Goal: Find specific page/section: Find specific page/section

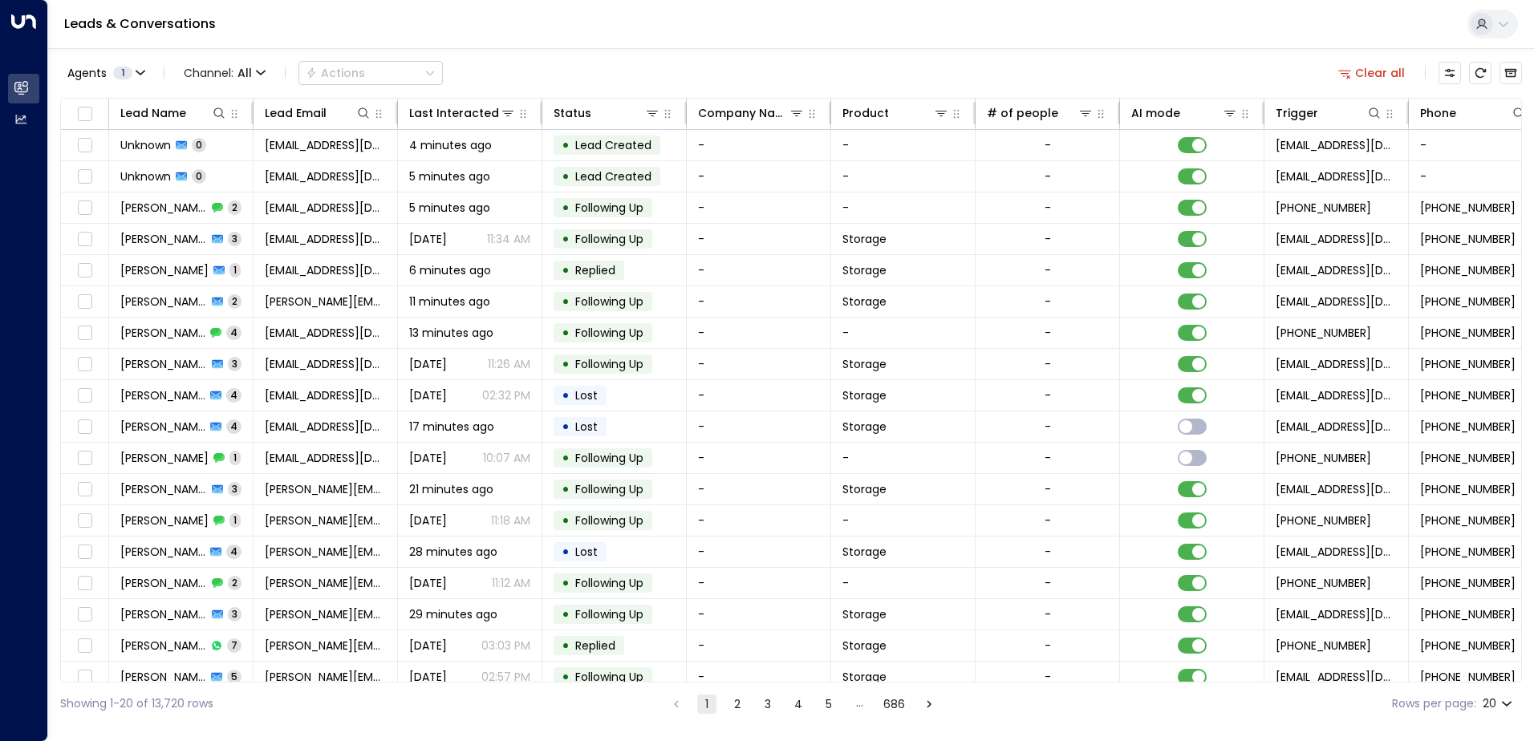
scroll to position [0, 327]
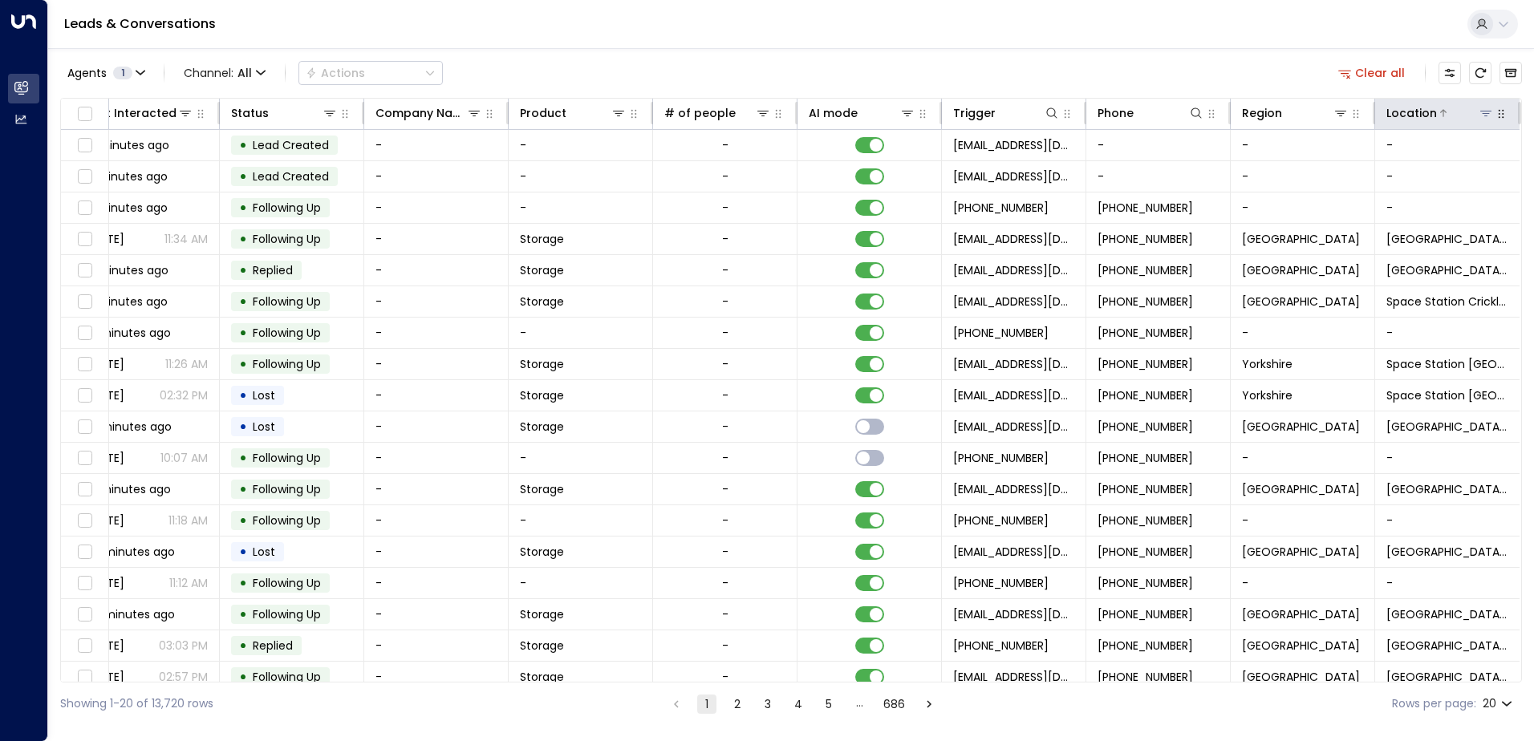
click at [1481, 107] on icon at bounding box center [1486, 113] width 13 height 13
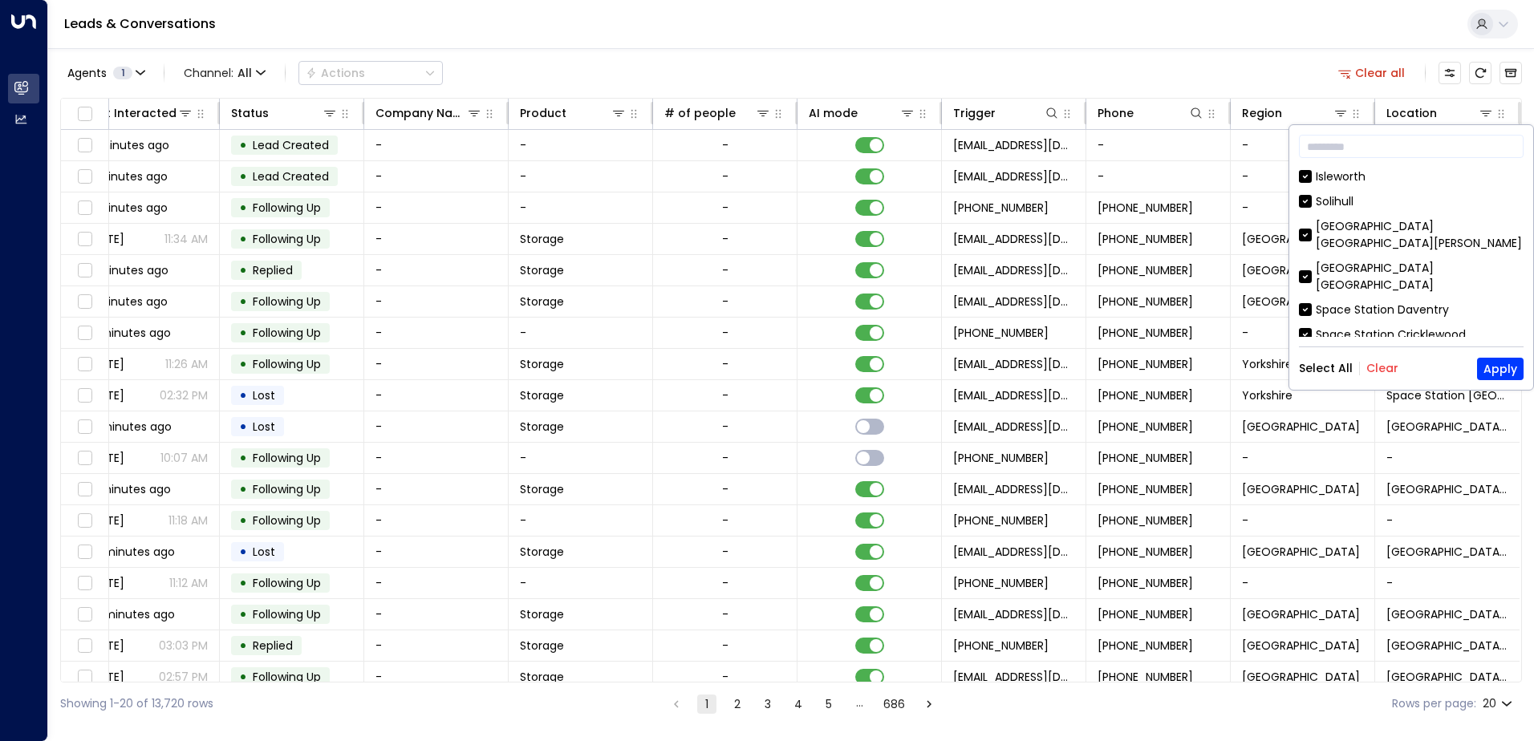
click at [1391, 370] on button "Clear" at bounding box center [1383, 368] width 32 height 13
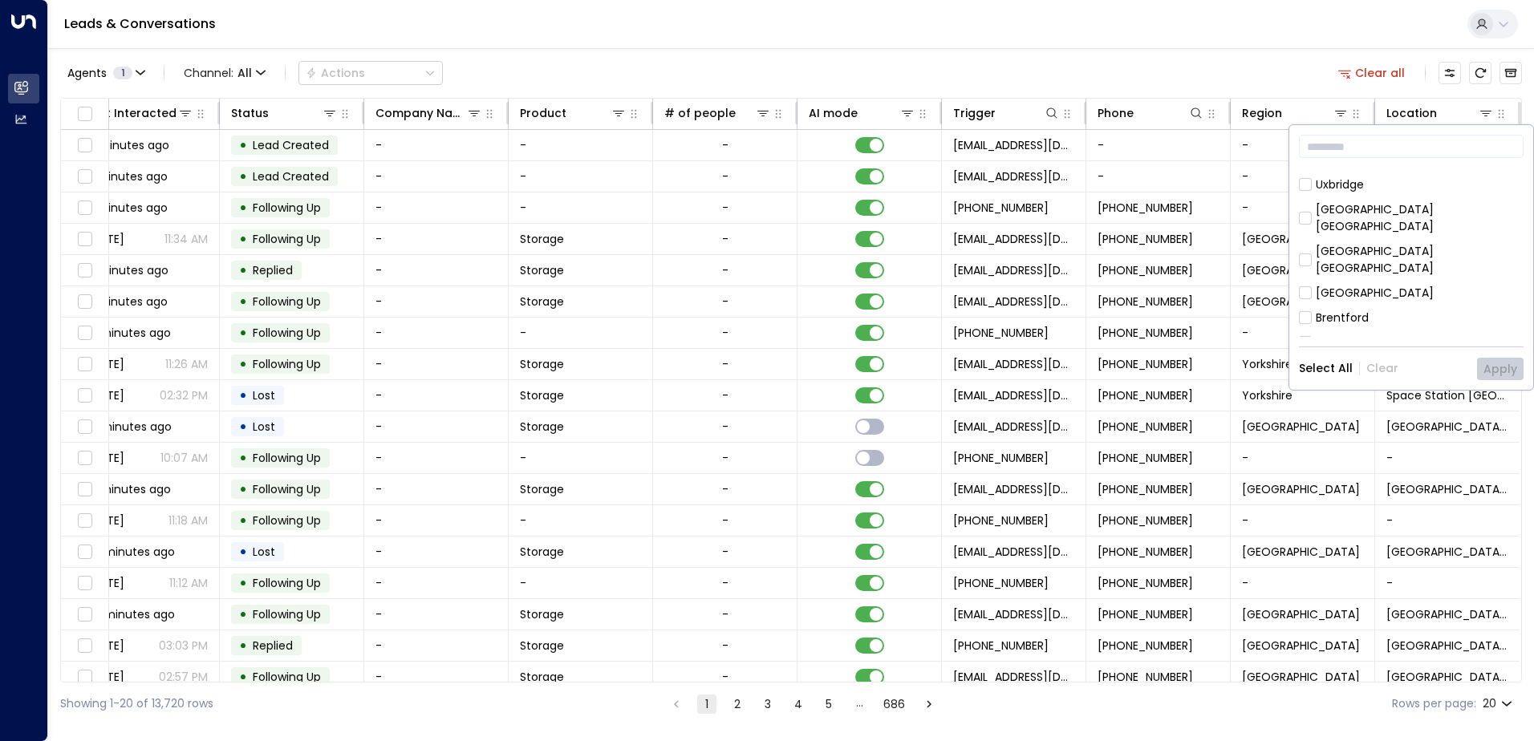
scroll to position [642, 0]
click at [1333, 307] on div "Hall Green" at bounding box center [1344, 315] width 57 height 17
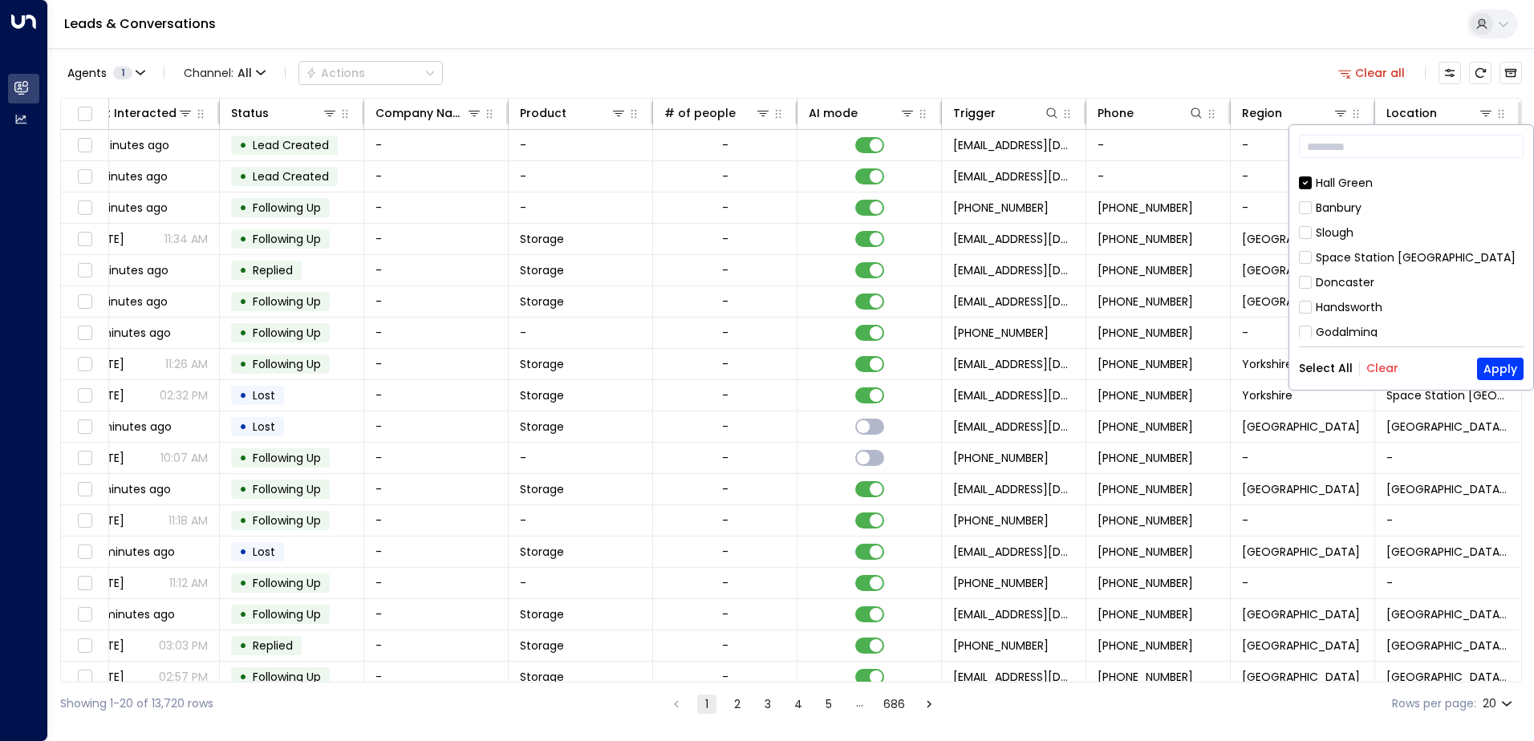
scroll to position [802, 0]
click at [1355, 346] on div "[GEOGRAPHIC_DATA]" at bounding box center [1375, 354] width 118 height 17
click at [1508, 367] on button "Apply" at bounding box center [1500, 369] width 47 height 22
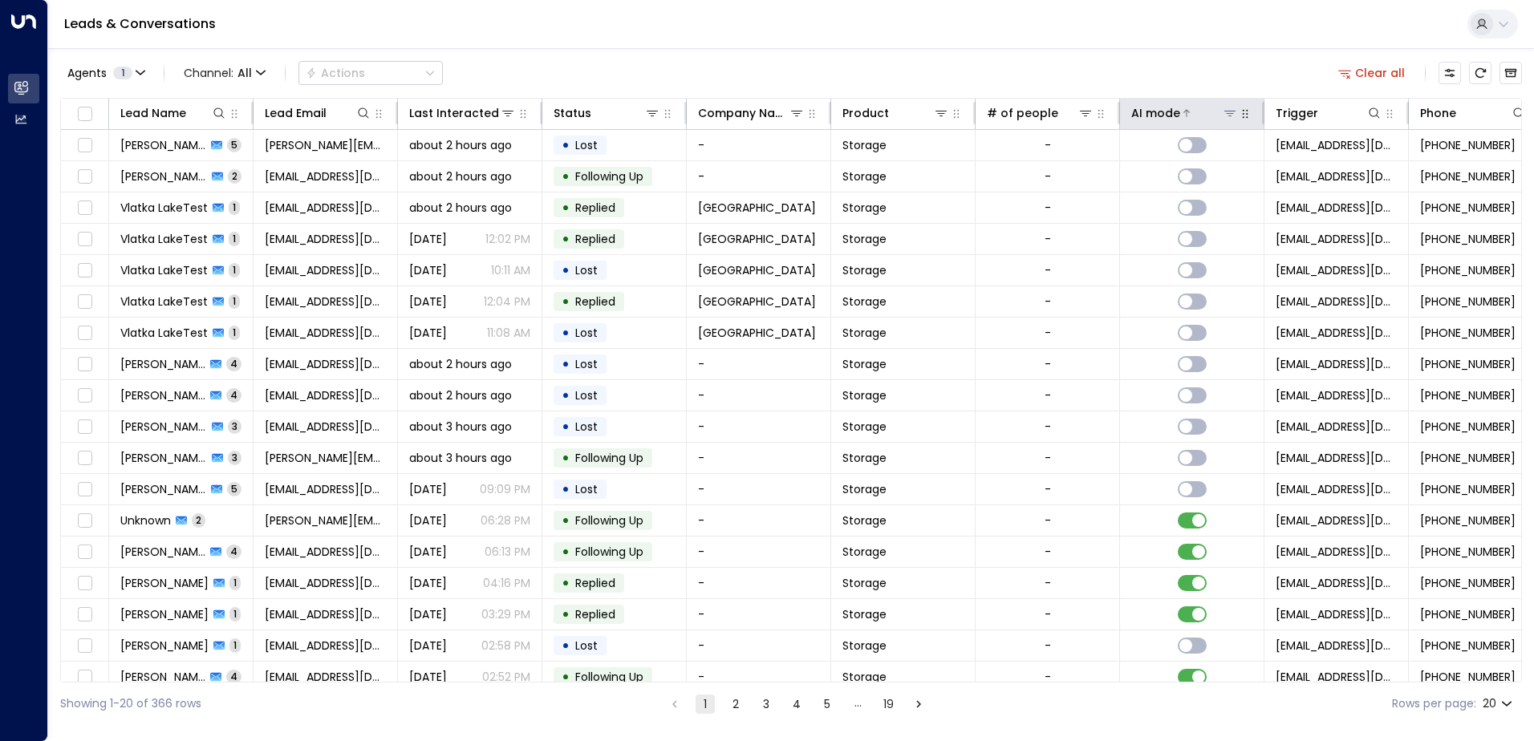
click at [1184, 112] on icon at bounding box center [1187, 113] width 10 height 10
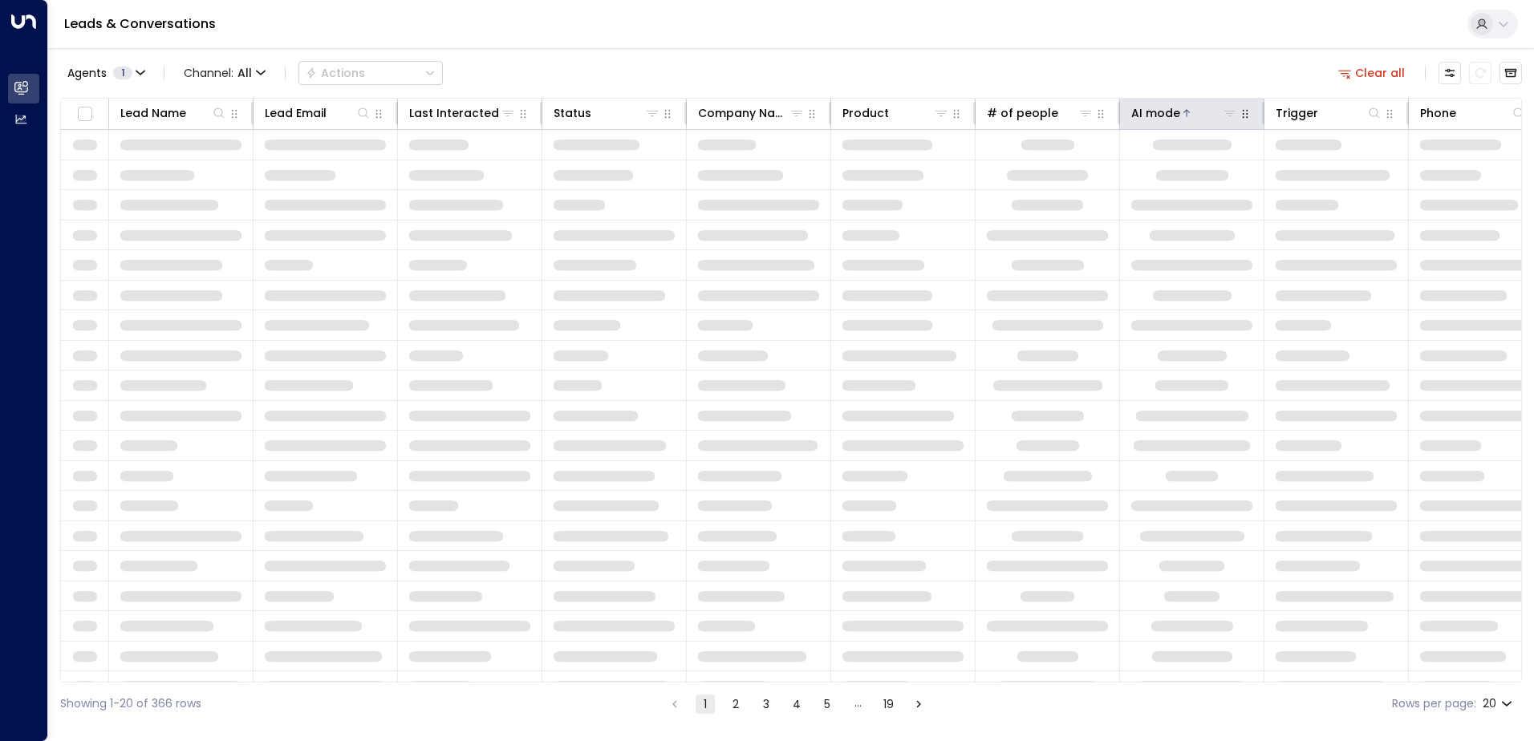
click at [1184, 112] on icon at bounding box center [1187, 113] width 10 height 10
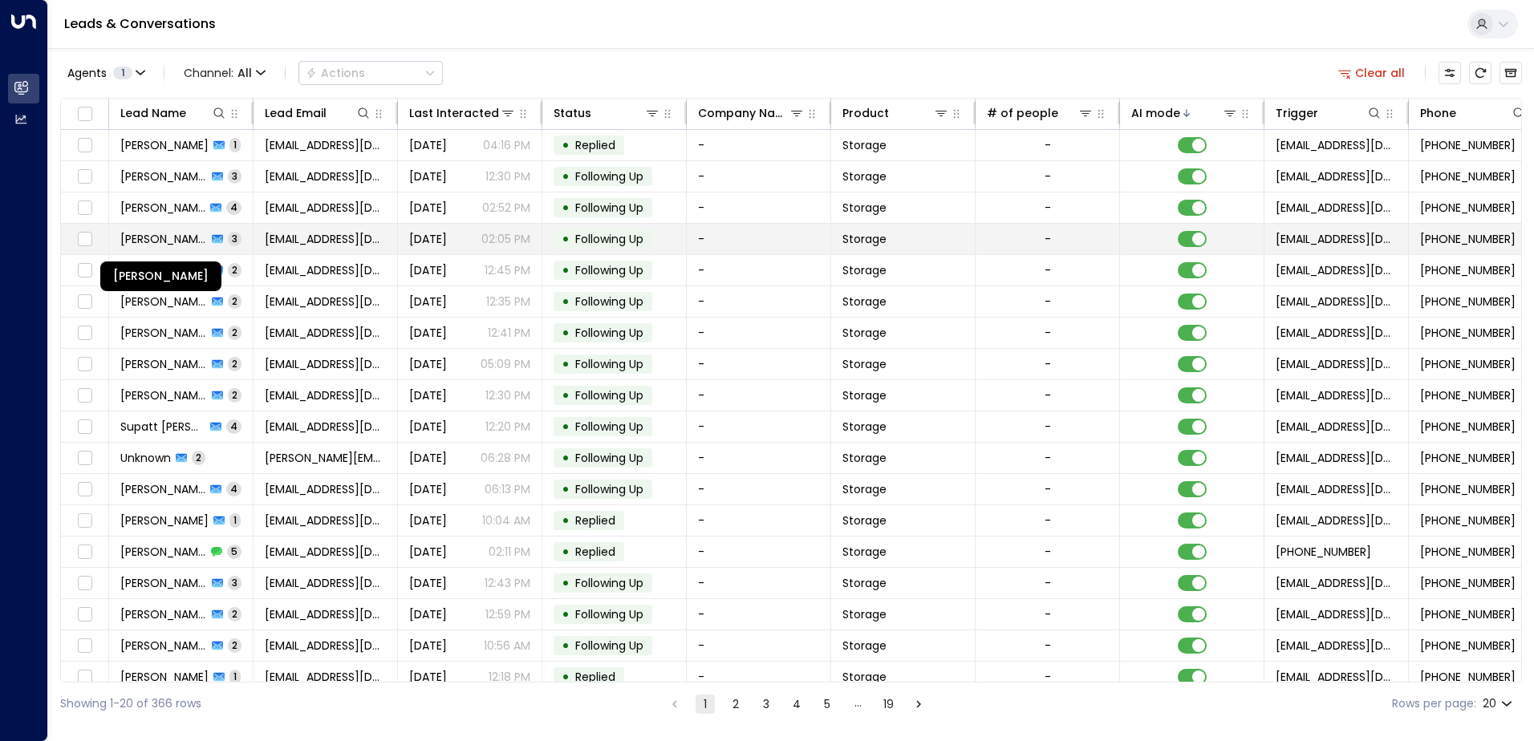
click at [167, 234] on span "[PERSON_NAME]" at bounding box center [163, 239] width 87 height 16
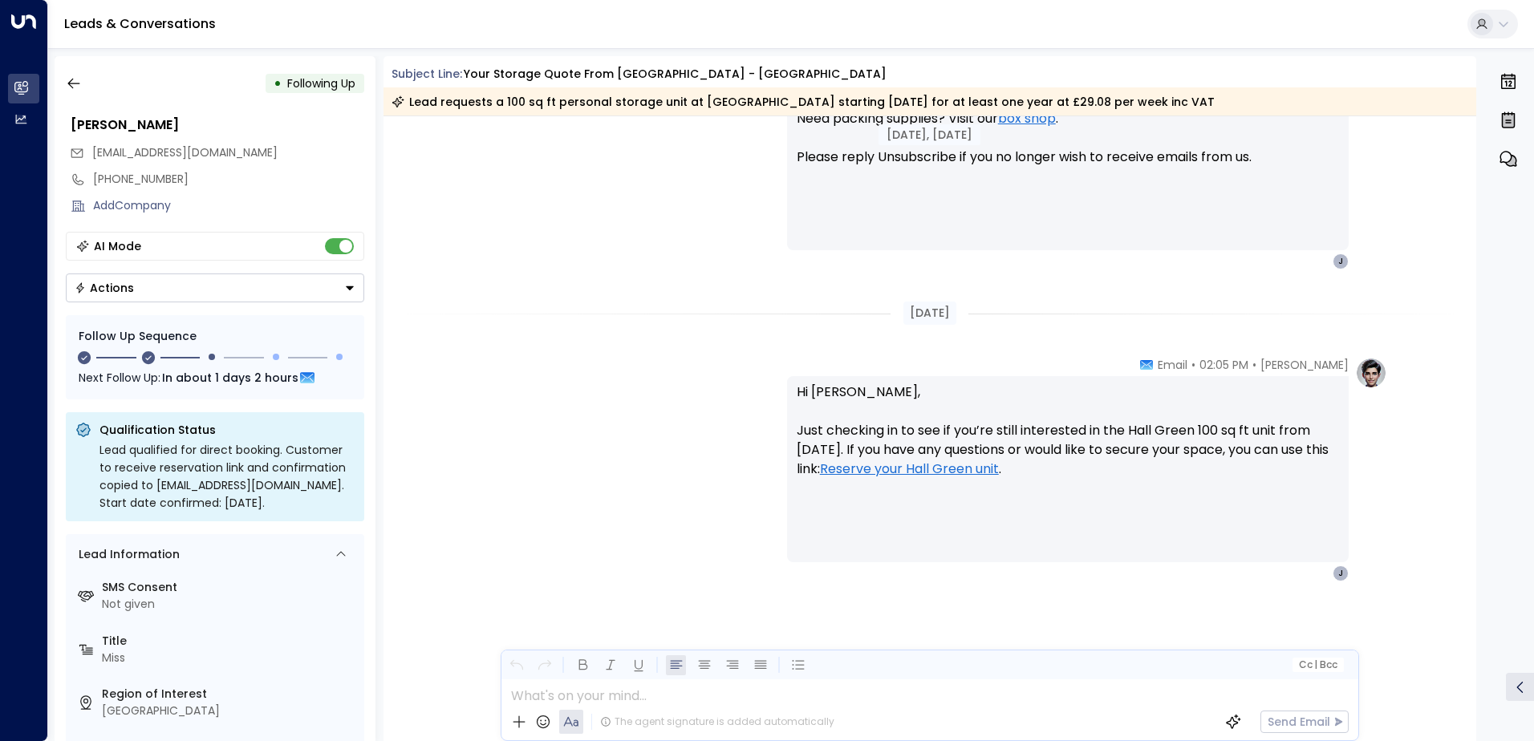
scroll to position [1681, 0]
